Goal: Task Accomplishment & Management: Complete application form

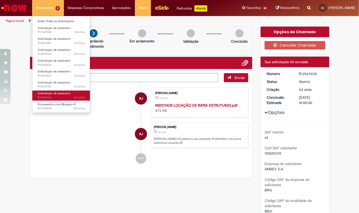
click at [60, 94] on span "Solicitação de numerário" at bounding box center [54, 93] width 33 height 4
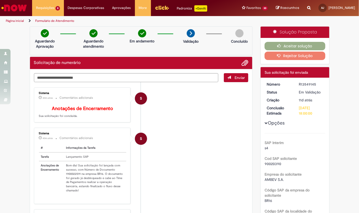
scroll to position [70, 0]
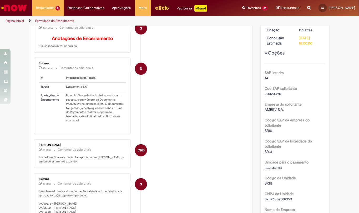
click at [71, 113] on td "Bom dia! Sua solicitação foi lançada com sucesso, com Número de Documento 19000…" at bounding box center [95, 107] width 63 height 33
copy td "1900022591"
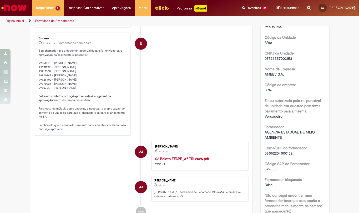
scroll to position [35, 0]
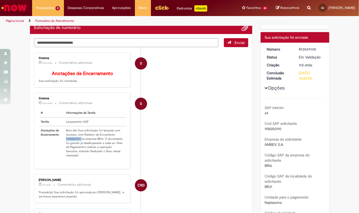
copy td "1900022591"
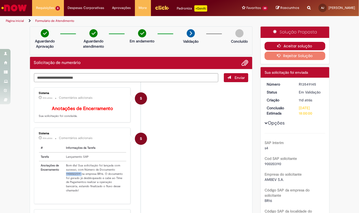
click at [288, 50] on button "Aceitar solução" at bounding box center [295, 46] width 61 height 8
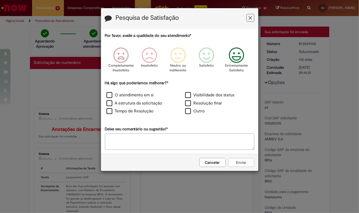
click at [236, 47] on div "Extremamente Satisfeito" at bounding box center [237, 61] width 30 height 36
click at [109, 94] on label "O atendimento em si" at bounding box center [130, 95] width 47 height 6
click at [240, 162] on button "Enviar" at bounding box center [241, 162] width 26 height 9
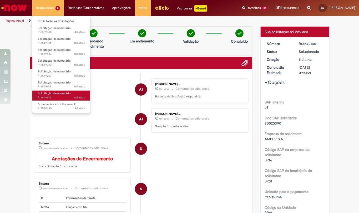
click at [58, 93] on span "Solicitação de numerário" at bounding box center [54, 93] width 33 height 4
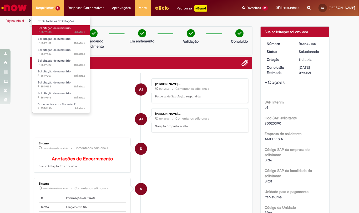
click at [58, 28] on span "Solicitação de numerário" at bounding box center [54, 28] width 33 height 4
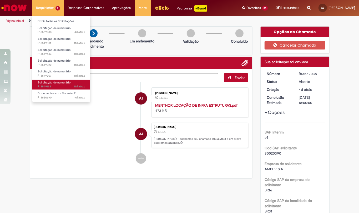
click at [58, 81] on span "Solicitação de numerário" at bounding box center [54, 83] width 33 height 4
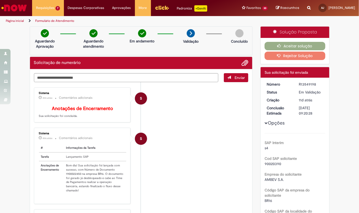
click at [68, 152] on div "Sistema 41m atrás 41 minutos atrás Comentários adicionais # Informações da Tare…" at bounding box center [83, 165] width 94 height 73
click at [67, 182] on td "Bom dia! Sua solicitação foi lançada com sucesso, com Número de Documento 19000…" at bounding box center [95, 177] width 63 height 33
copy td "1900022450"
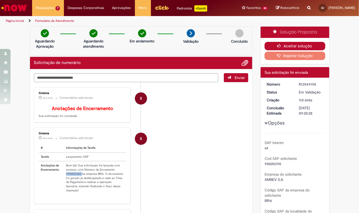
click at [295, 47] on button "Aceitar solução" at bounding box center [295, 46] width 61 height 8
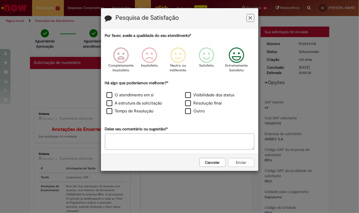
click at [238, 50] on icon "Feedback" at bounding box center [237, 55] width 20 height 16
click at [107, 95] on label "O atendimento em si" at bounding box center [130, 95] width 47 height 6
click at [243, 164] on button "Enviar" at bounding box center [241, 162] width 26 height 9
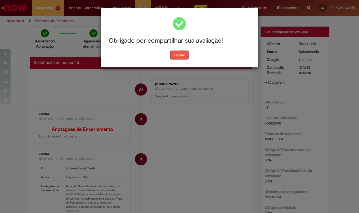
click at [183, 55] on button "Fechar" at bounding box center [179, 55] width 18 height 9
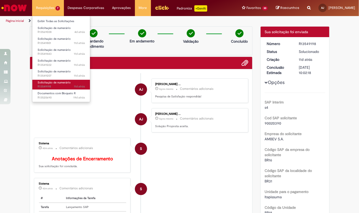
click at [55, 82] on span "Solicitação de numerário" at bounding box center [54, 83] width 33 height 4
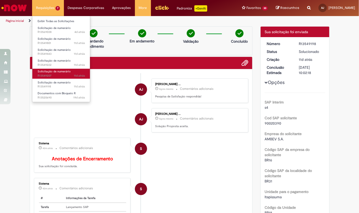
click at [52, 71] on span "Solicitação de numerário" at bounding box center [54, 71] width 33 height 4
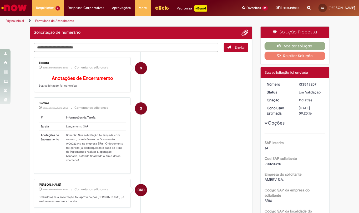
click at [71, 153] on td "Bom dia! Sua solicitação foi lançada com sucesso, com Número de Documento 19000…" at bounding box center [95, 147] width 63 height 33
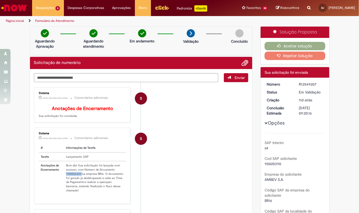
click at [71, 153] on table "# Informações da Tarefa Tarefa Lançamento SAP Anotações de Encerramento Bom dia…" at bounding box center [83, 169] width 88 height 51
copy td "1900022449"
click at [202, 146] on li "S Sistema cerca de uma hora atrás cerca de uma hora atrás Comentários adicionai…" at bounding box center [141, 166] width 215 height 76
